Goal: Information Seeking & Learning: Learn about a topic

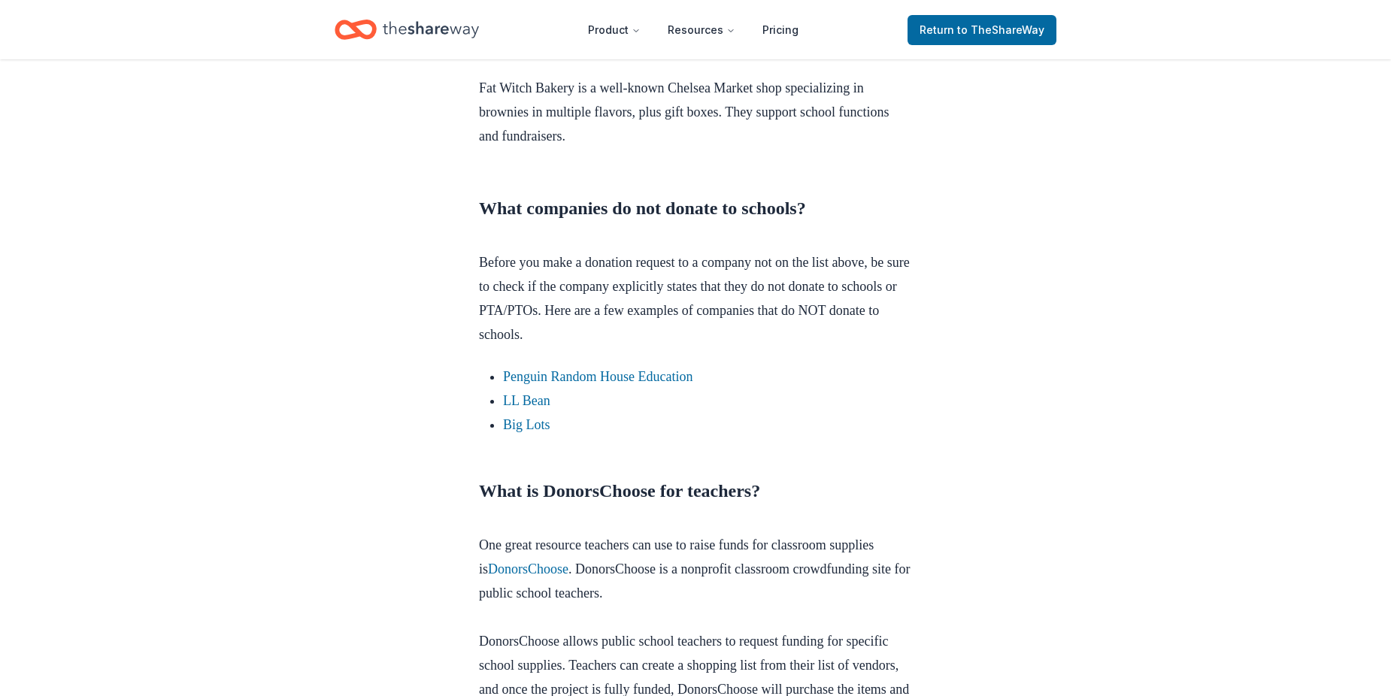
scroll to position [3758, 0]
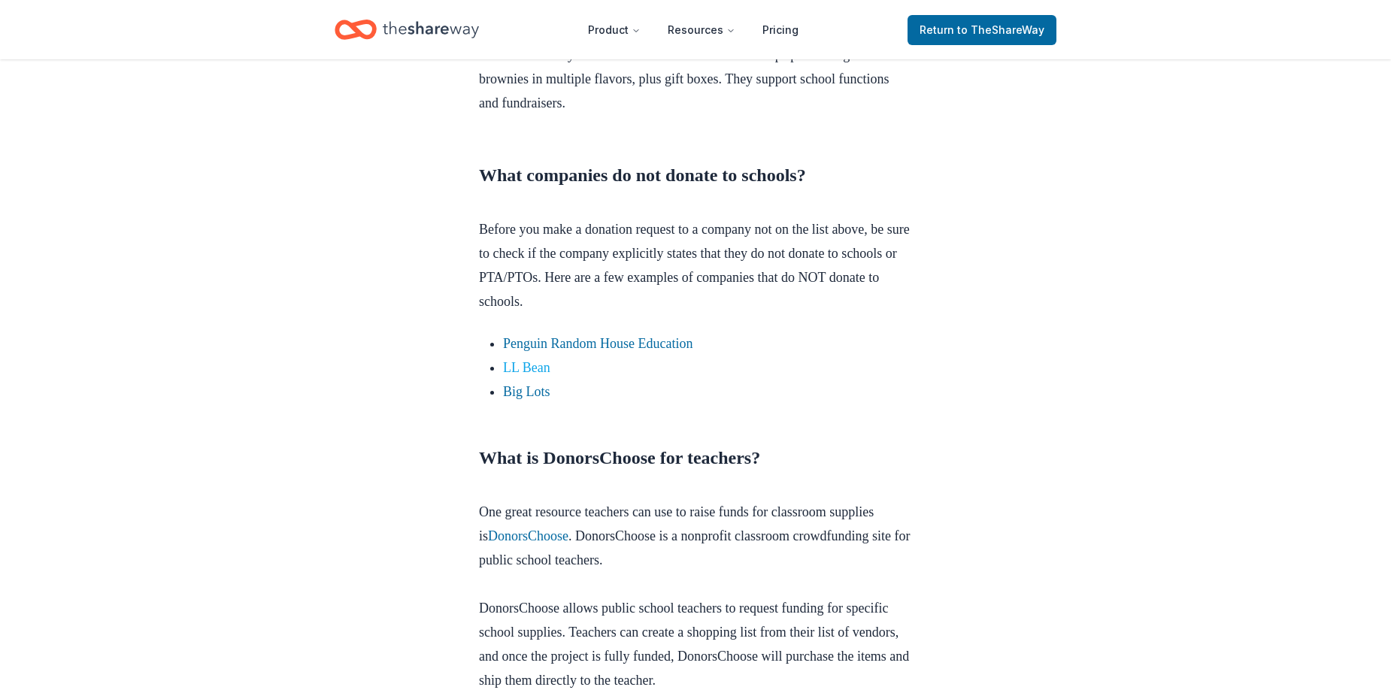
click at [530, 360] on link "LL Bean" at bounding box center [526, 367] width 47 height 15
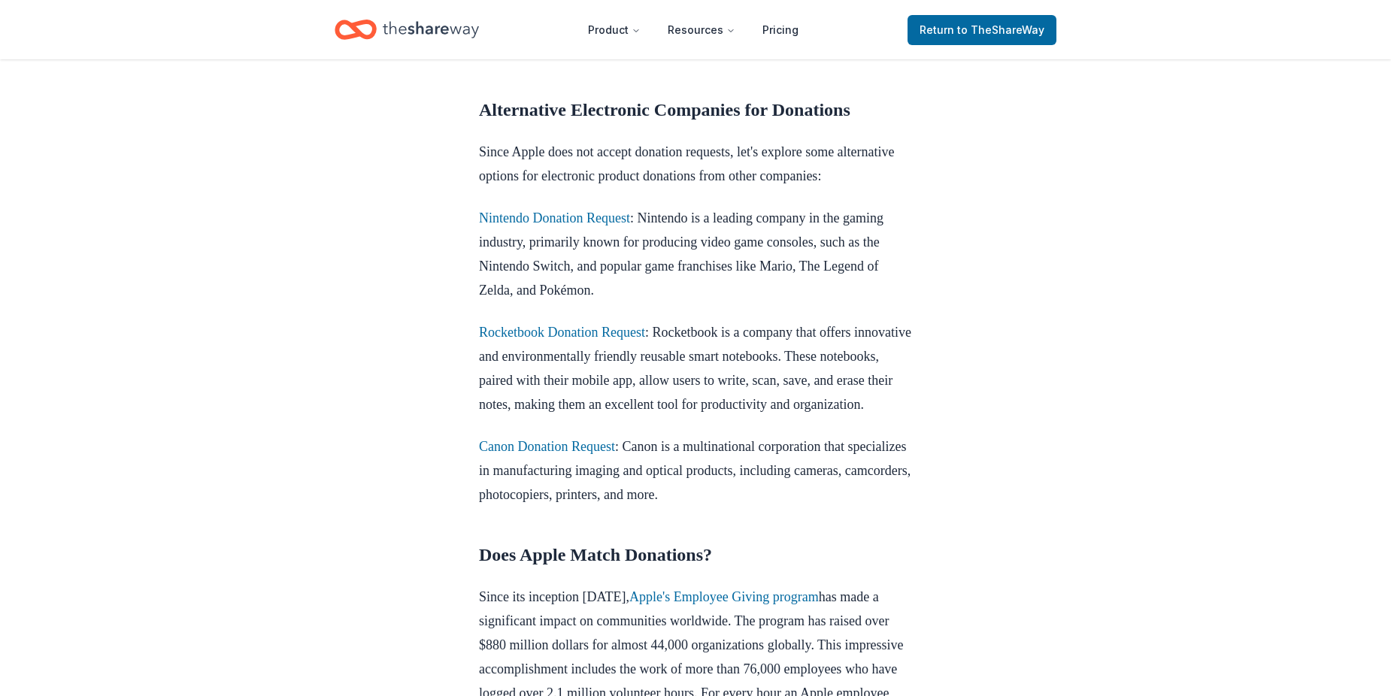
scroll to position [902, 0]
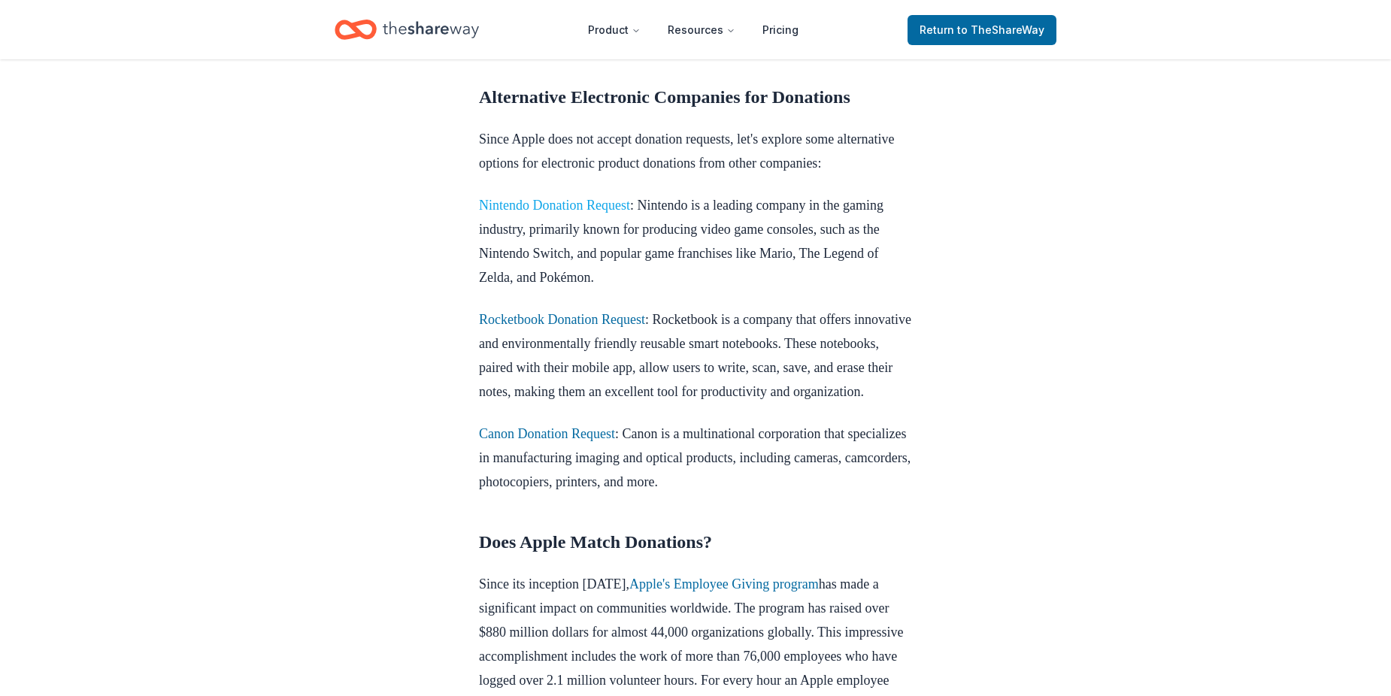
click at [577, 213] on link "Nintendo Donation Request" at bounding box center [554, 205] width 151 height 15
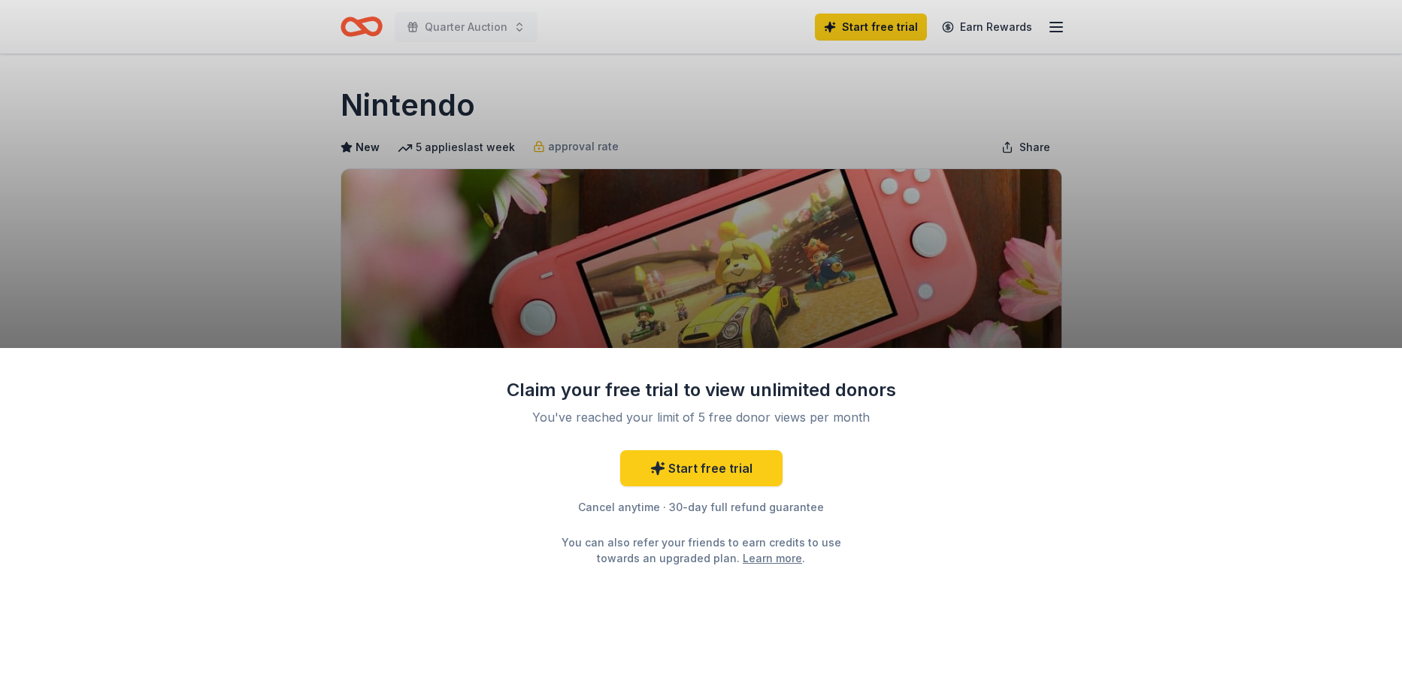
click at [1142, 213] on div "Claim your free trial to view unlimited donors You've reached your limit of 5 f…" at bounding box center [701, 348] width 1402 height 696
drag, startPoint x: 1114, startPoint y: 168, endPoint x: 1100, endPoint y: 170, distance: 13.6
click at [1114, 169] on div "Claim your free trial to view unlimited donors You've reached your limit of 5 f…" at bounding box center [701, 348] width 1402 height 696
